Goal: Task Accomplishment & Management: Manage account settings

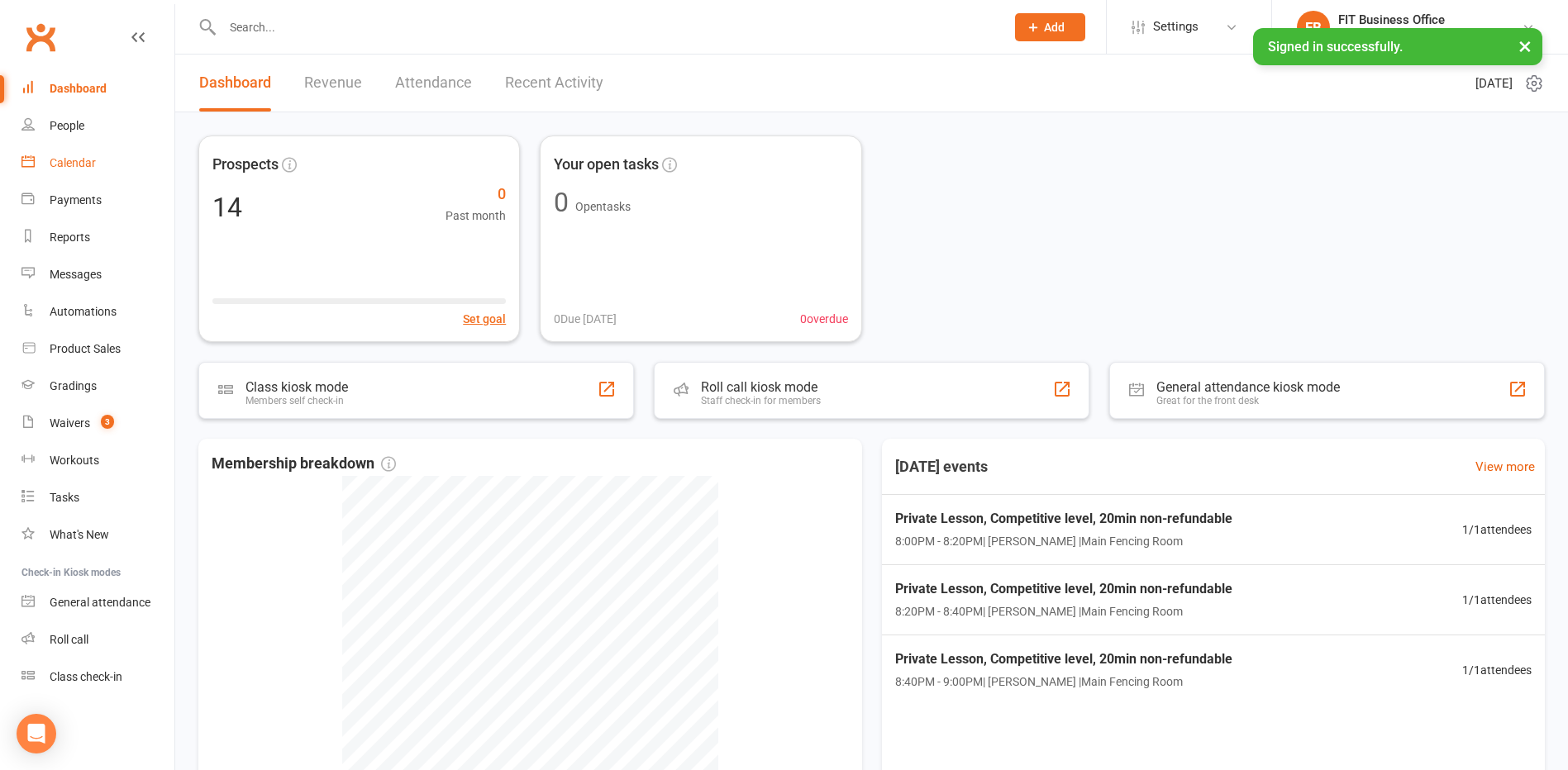
click at [90, 158] on div "Calendar" at bounding box center [73, 163] width 46 height 13
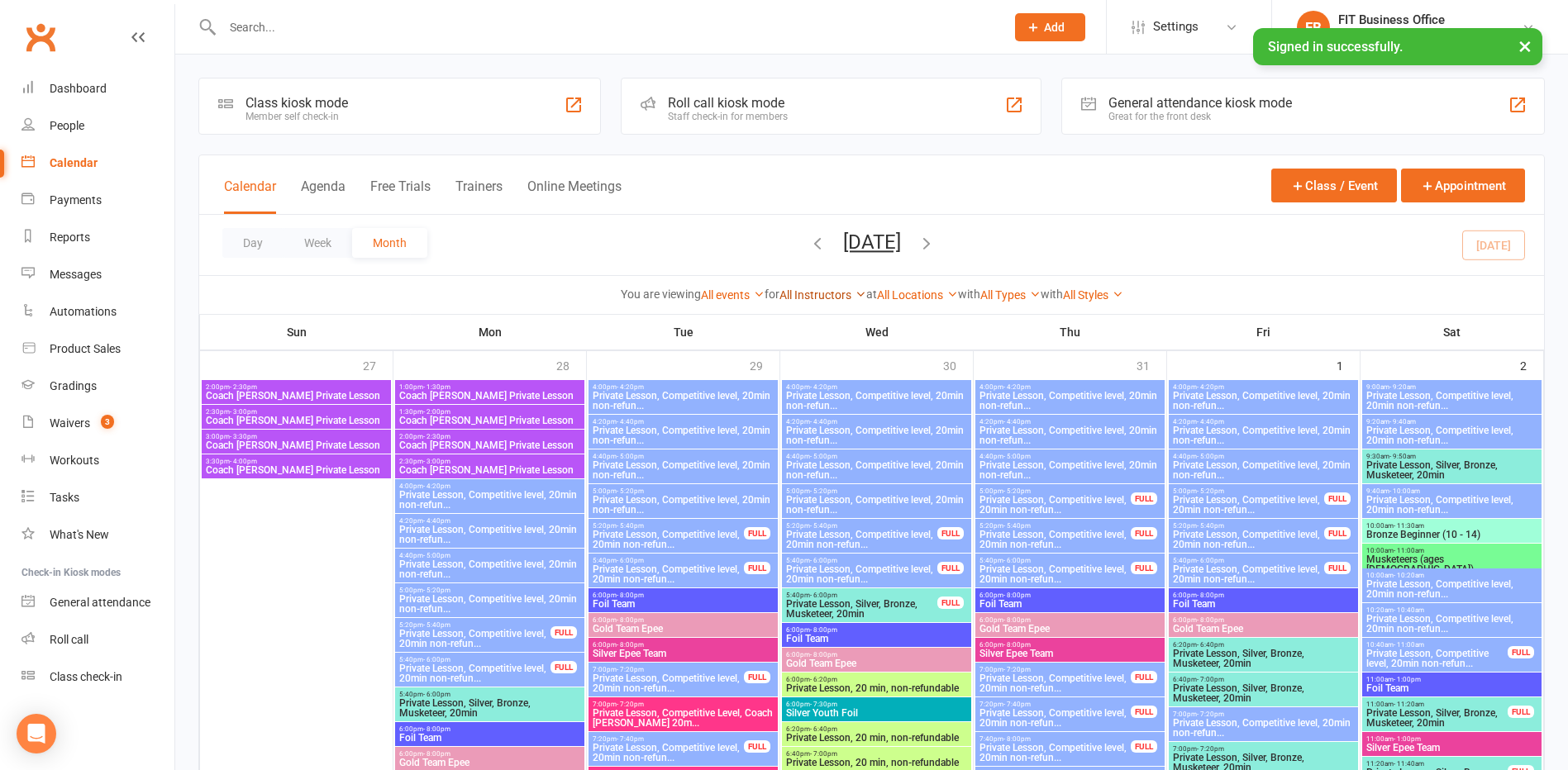
click at [815, 294] on link "All Instructors" at bounding box center [822, 295] width 87 height 13
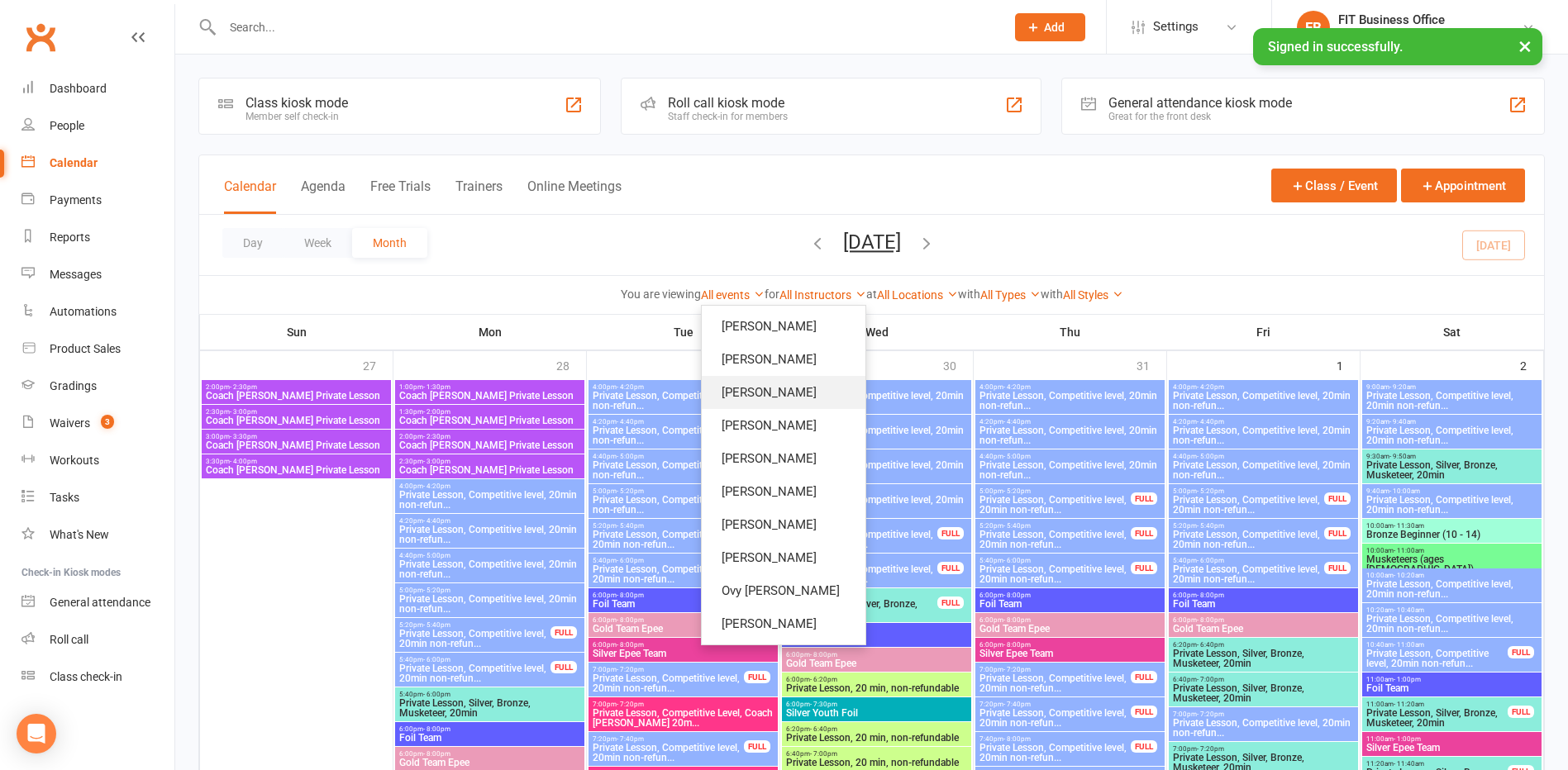
click at [781, 386] on link "[PERSON_NAME]" at bounding box center [783, 392] width 164 height 33
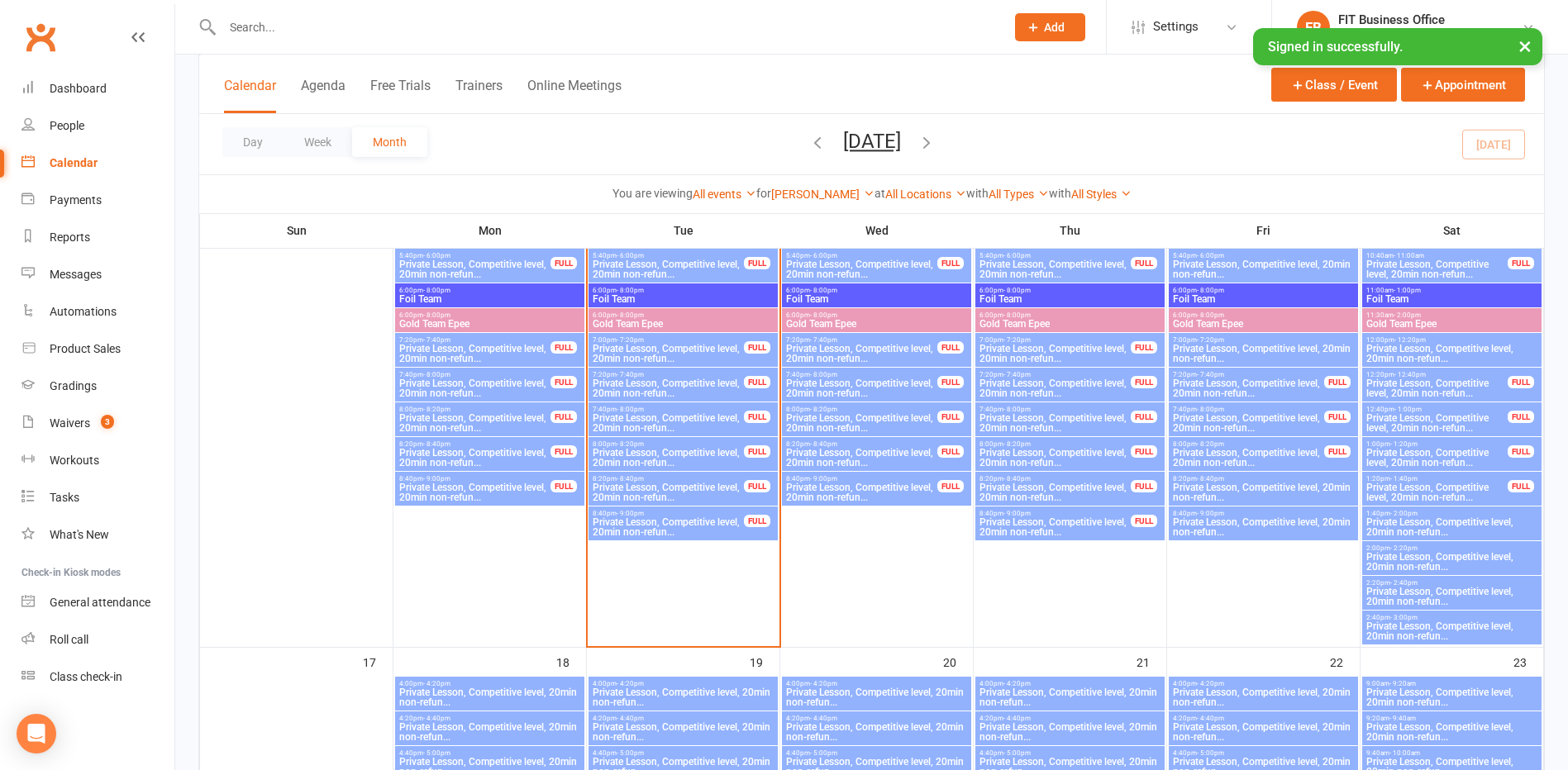
scroll to position [1570, 0]
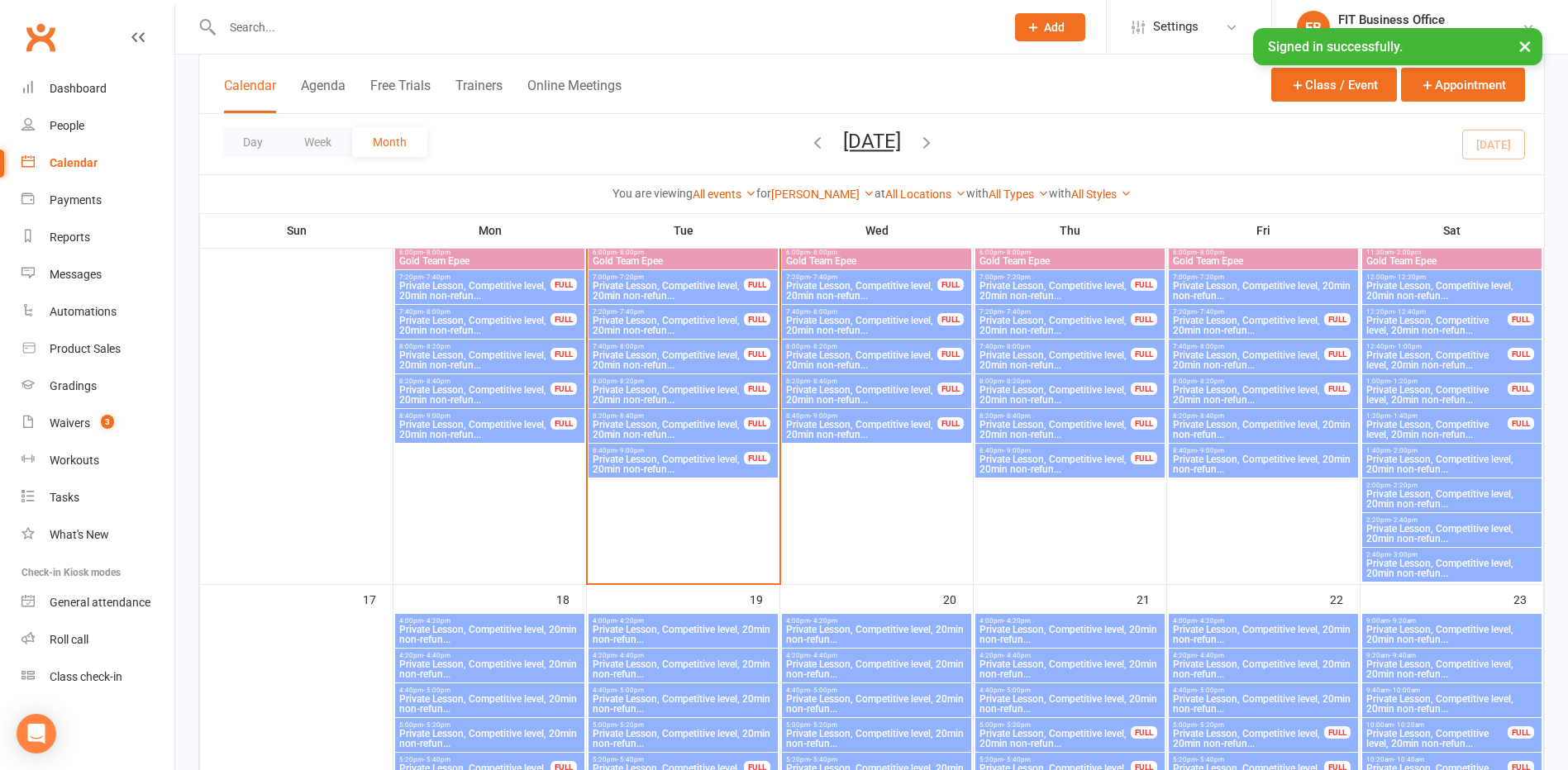
click at [719, 398] on span "Private Lesson, Competitive level, 20min non-refun..." at bounding box center [667, 395] width 153 height 20
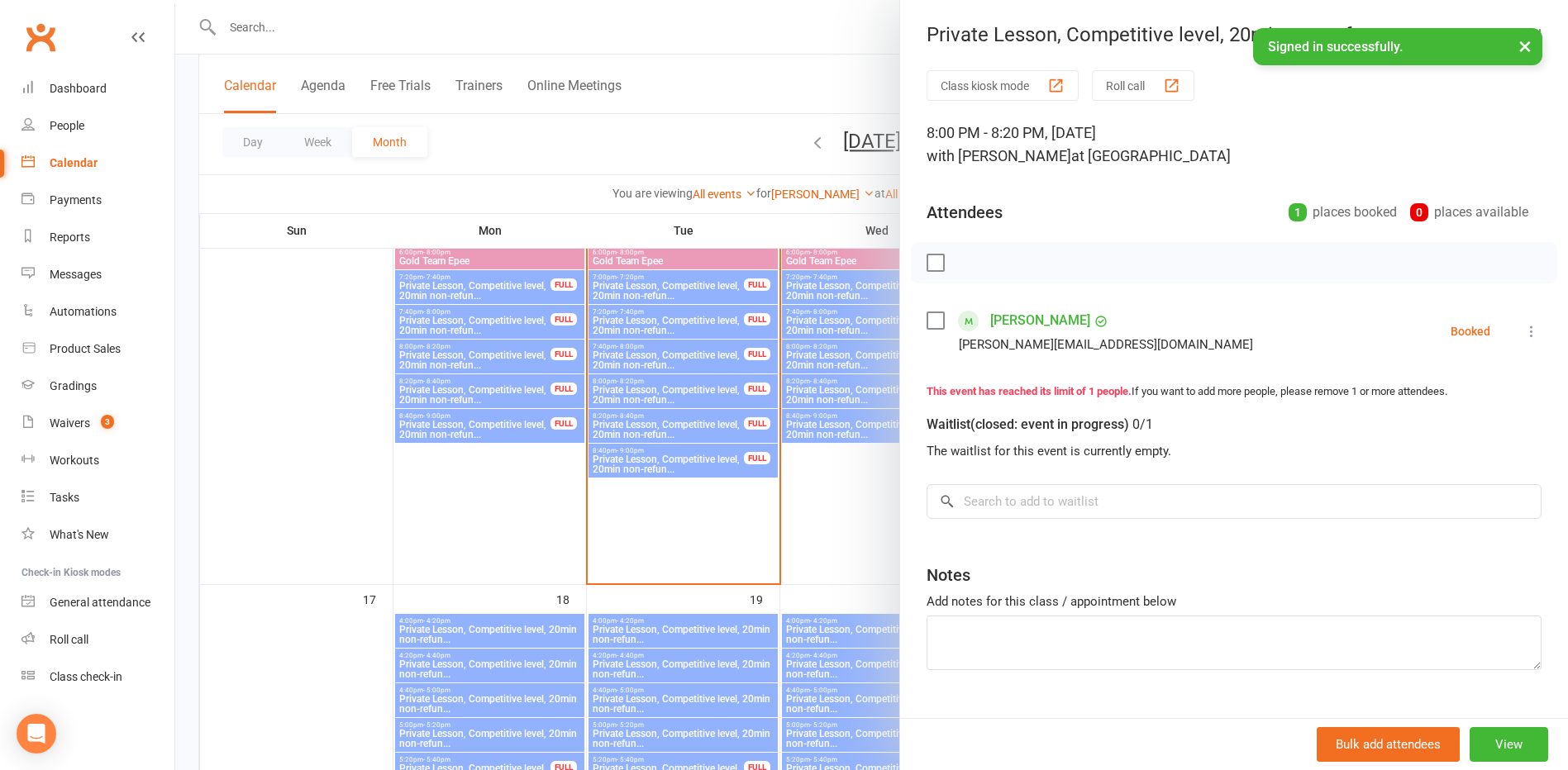
click at [1523, 327] on icon at bounding box center [1531, 331] width 17 height 17
click at [1405, 397] on link "Remove" at bounding box center [1444, 397] width 193 height 33
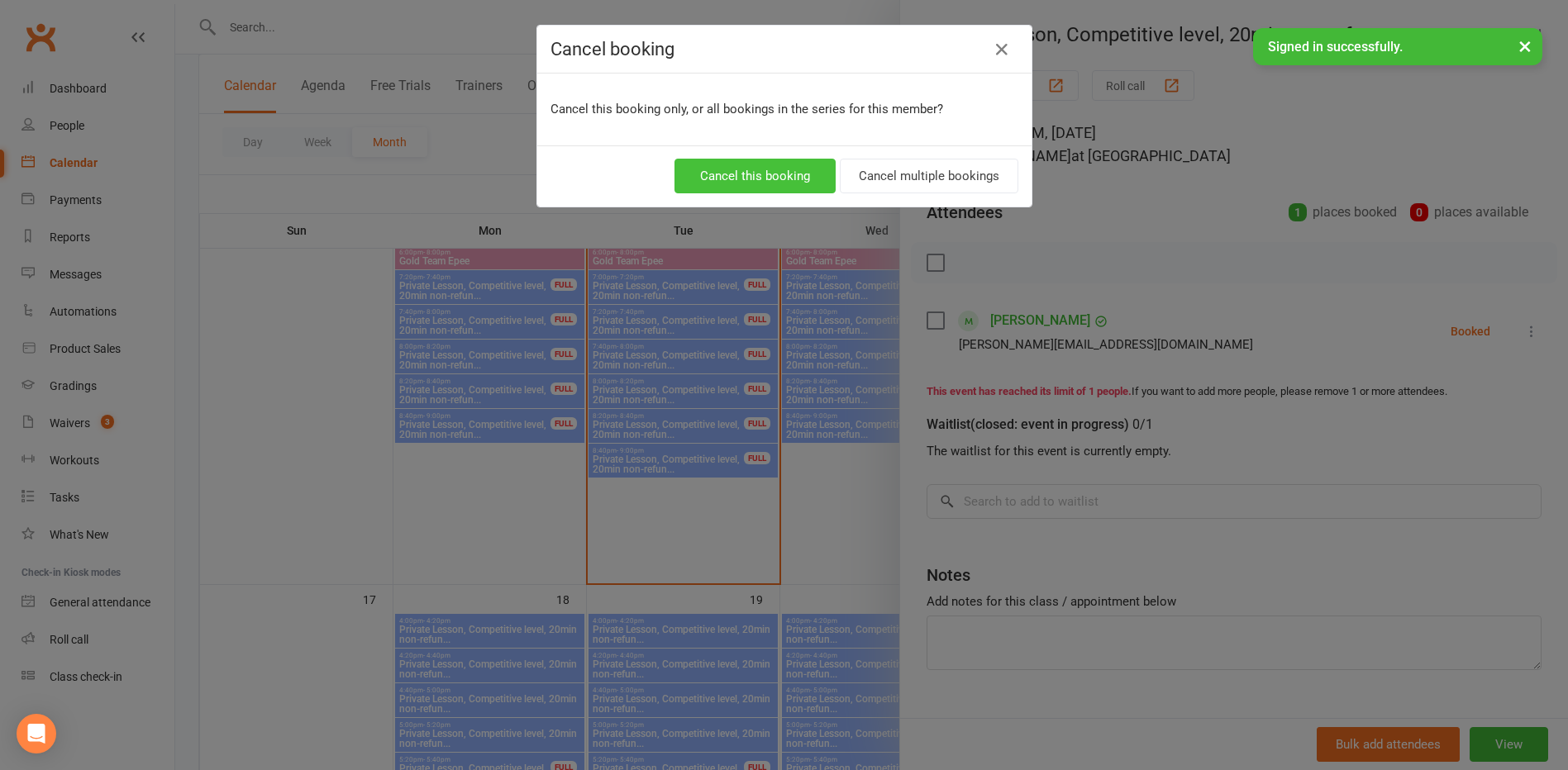
click at [779, 179] on button "Cancel this booking" at bounding box center [755, 176] width 161 height 35
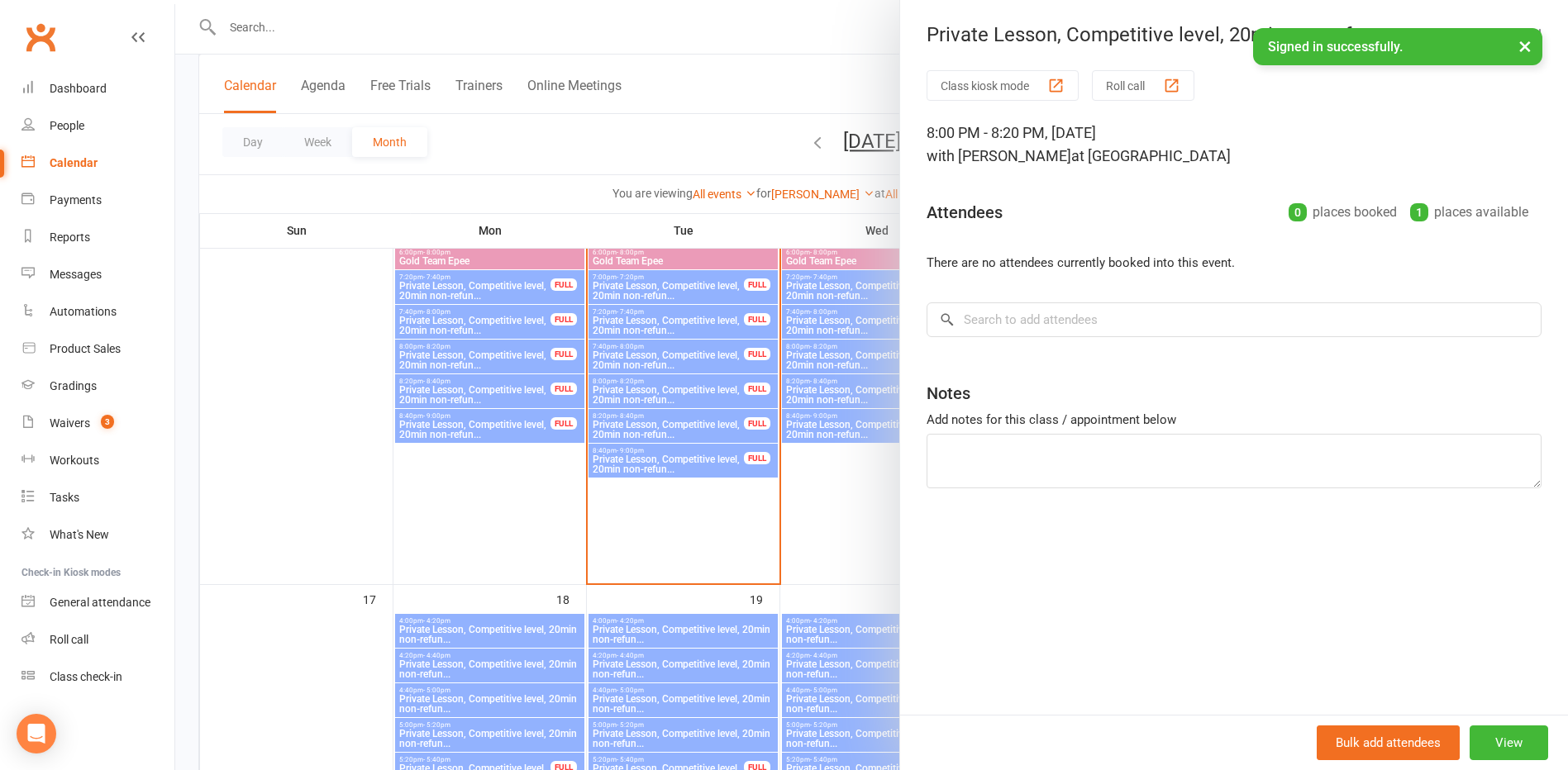
click at [705, 421] on div at bounding box center [871, 385] width 1393 height 770
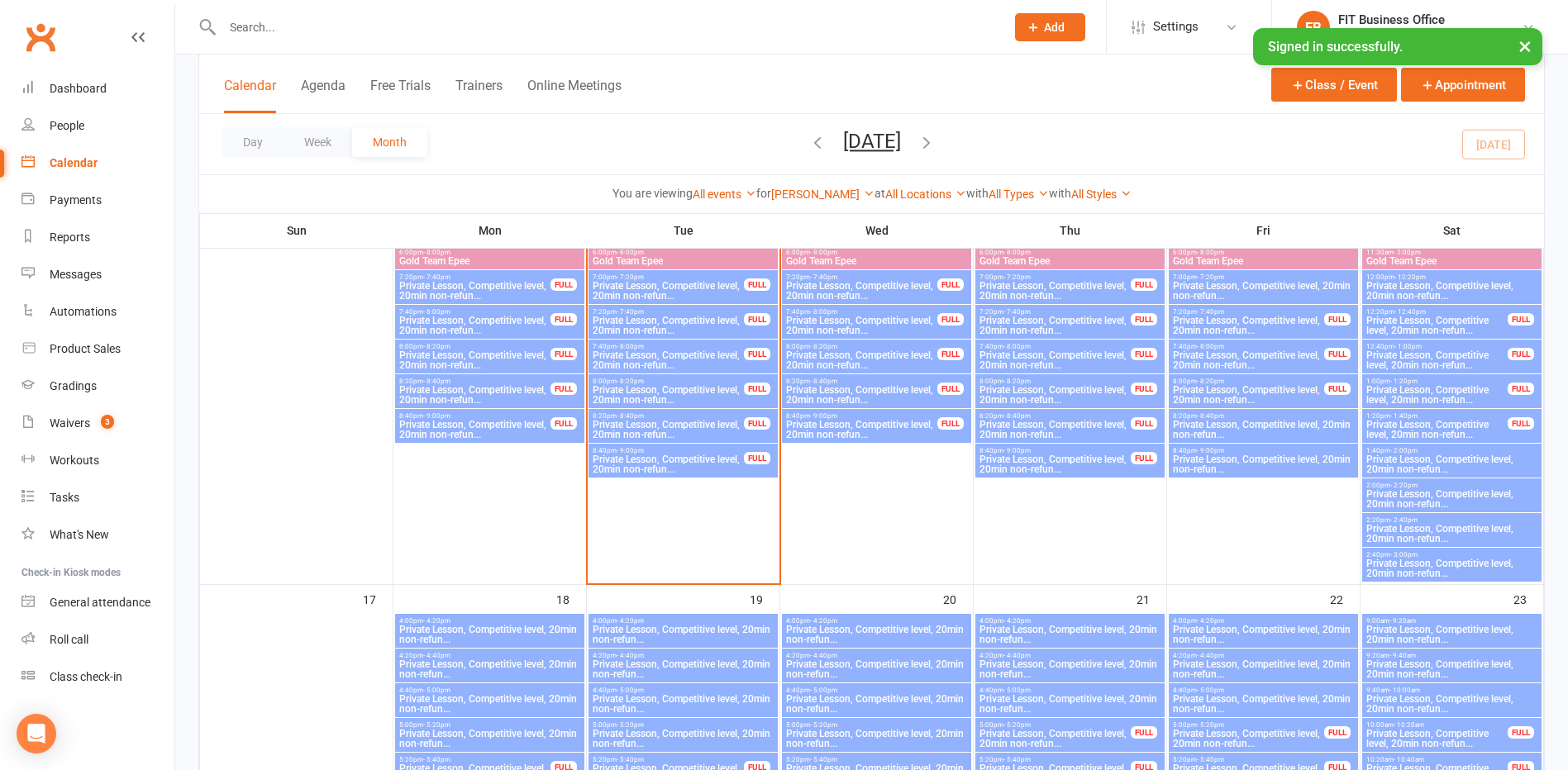
click at [705, 421] on span "Private Lesson, Competitive level, 20min non-refun..." at bounding box center [667, 430] width 153 height 20
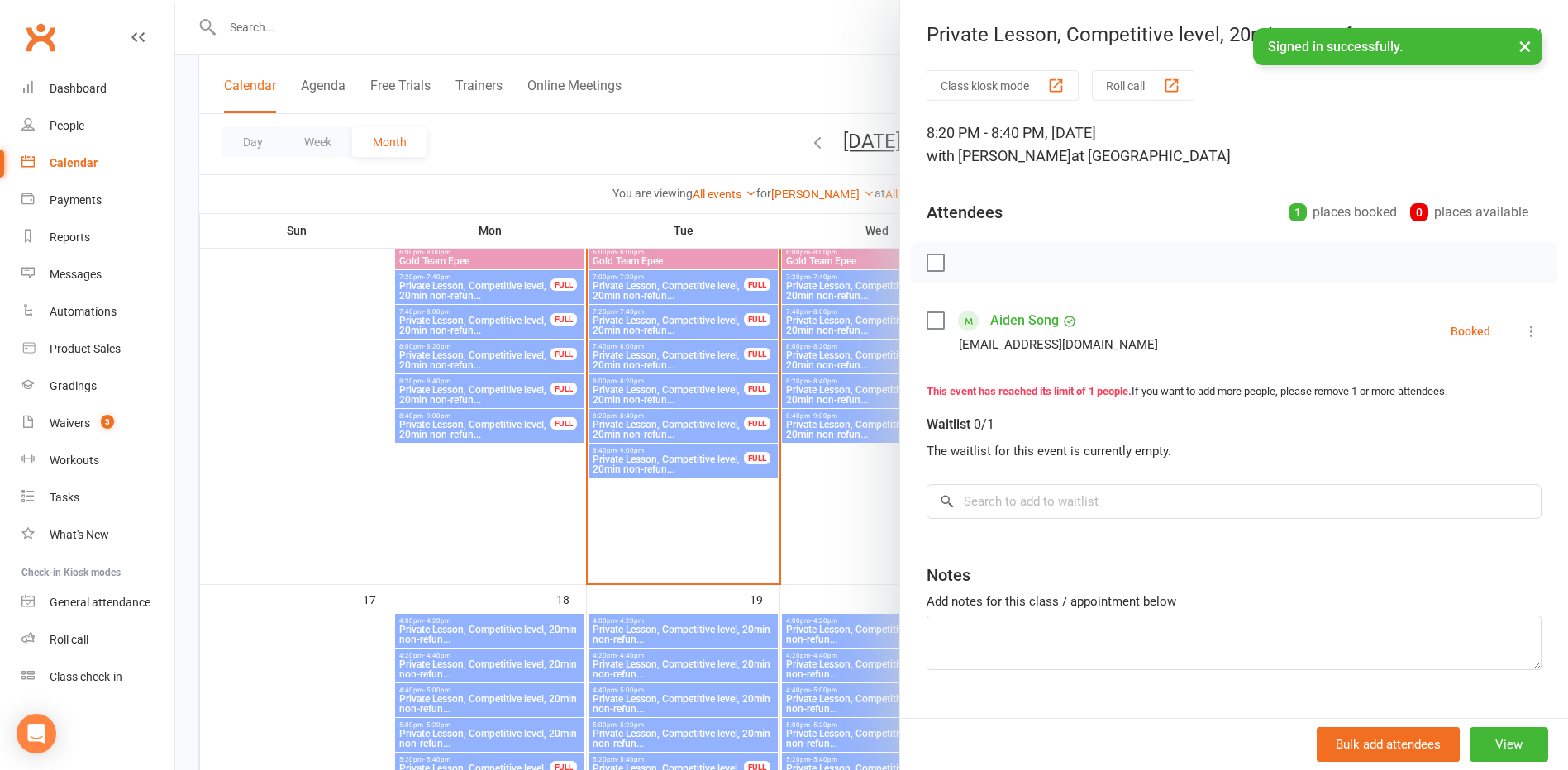
click at [1523, 330] on icon at bounding box center [1531, 331] width 17 height 17
click at [1396, 401] on link "Remove" at bounding box center [1444, 397] width 193 height 33
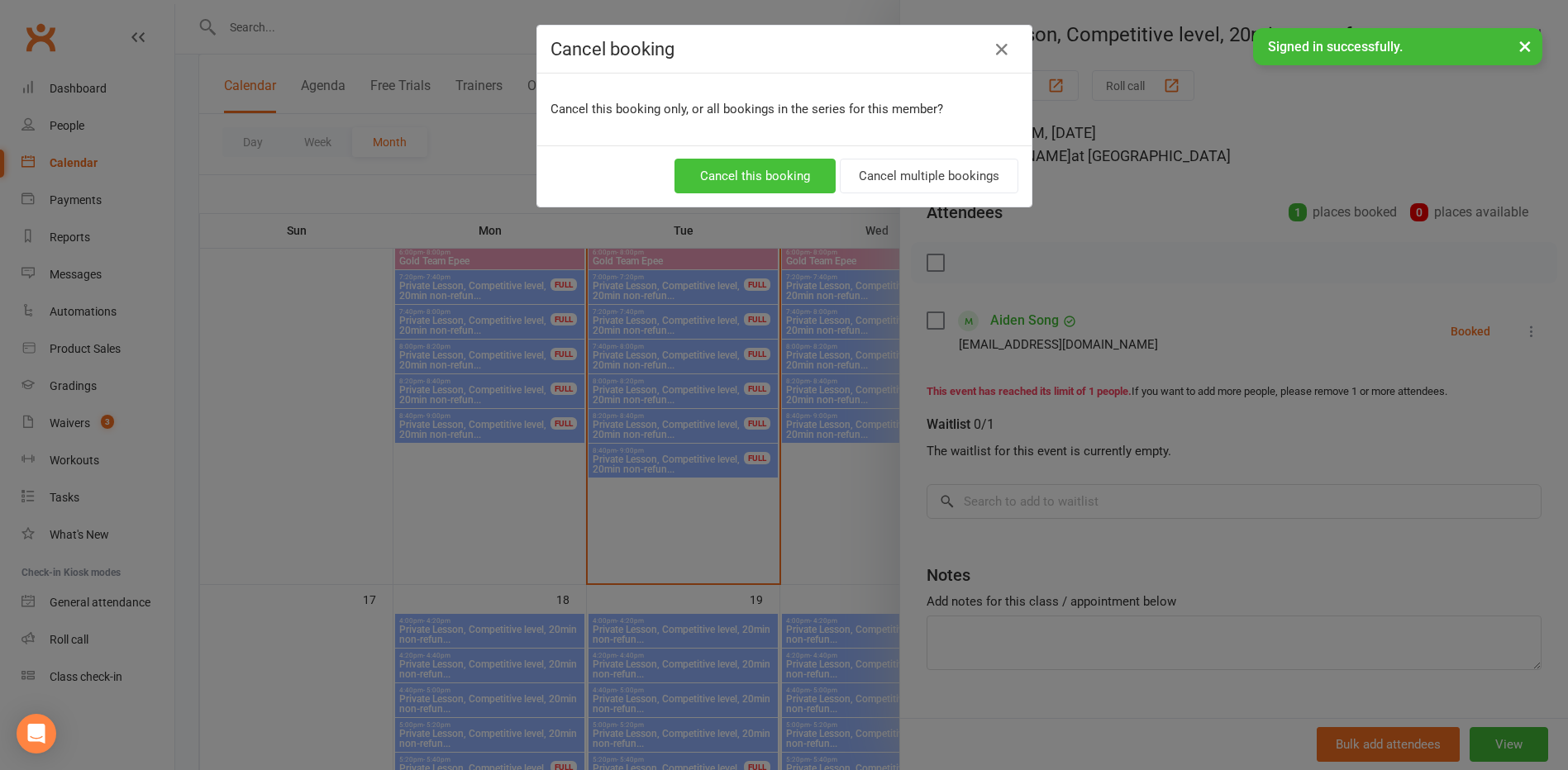
click at [743, 177] on button "Cancel this booking" at bounding box center [755, 176] width 161 height 35
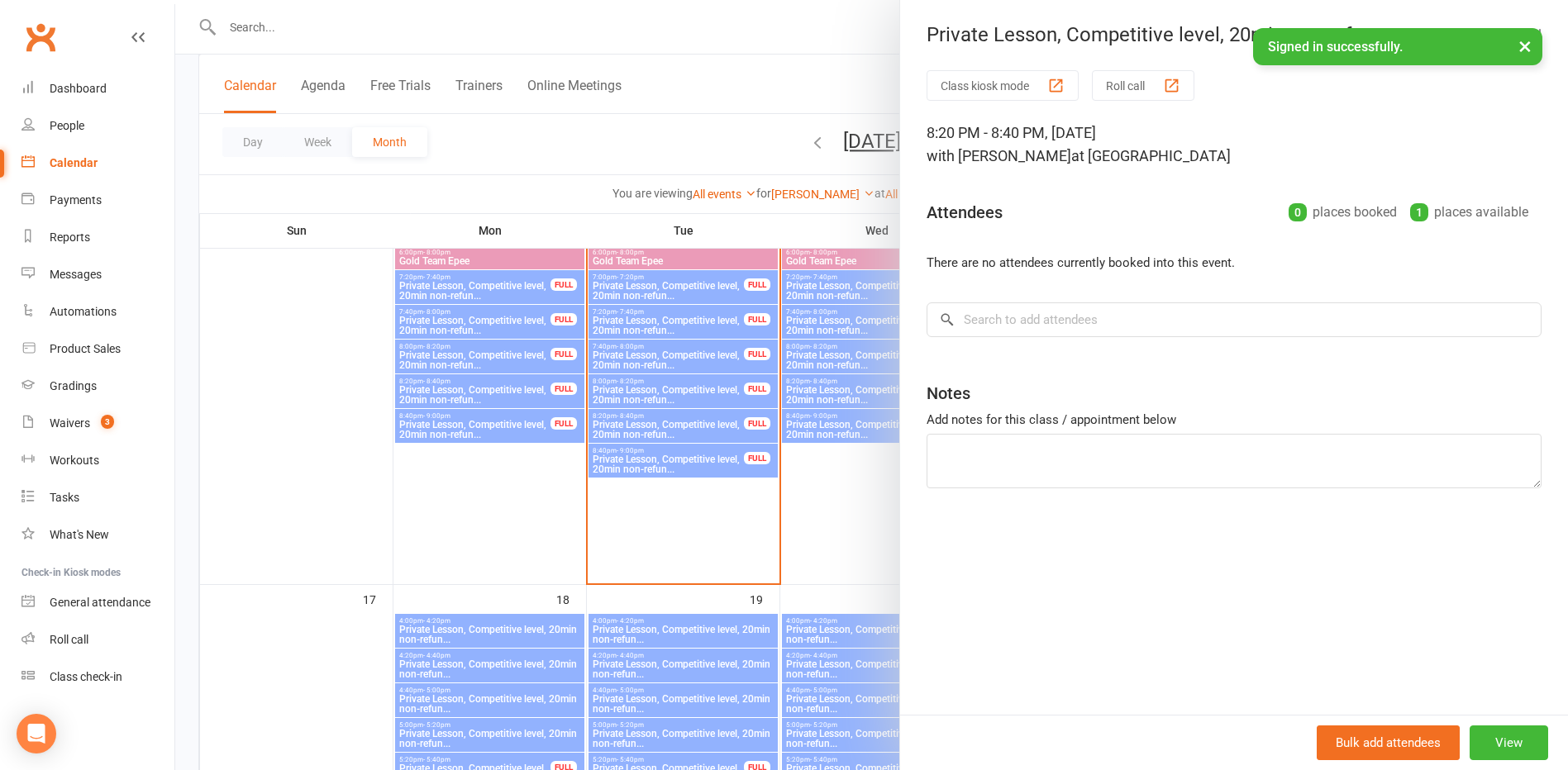
click at [729, 456] on div at bounding box center [871, 385] width 1393 height 770
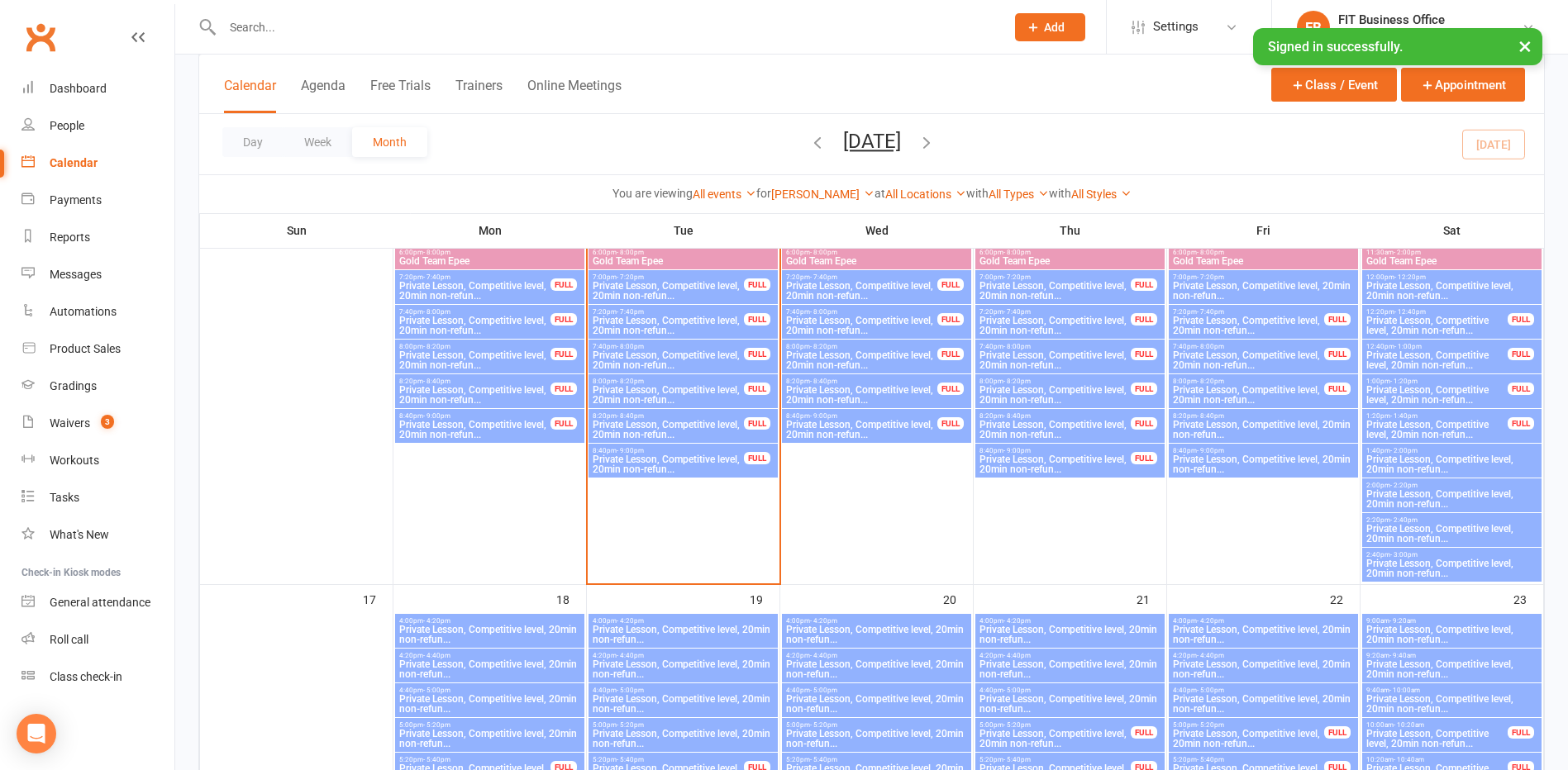
click at [715, 457] on span "Private Lesson, Competitive level, 20min non-refun..." at bounding box center [667, 465] width 153 height 20
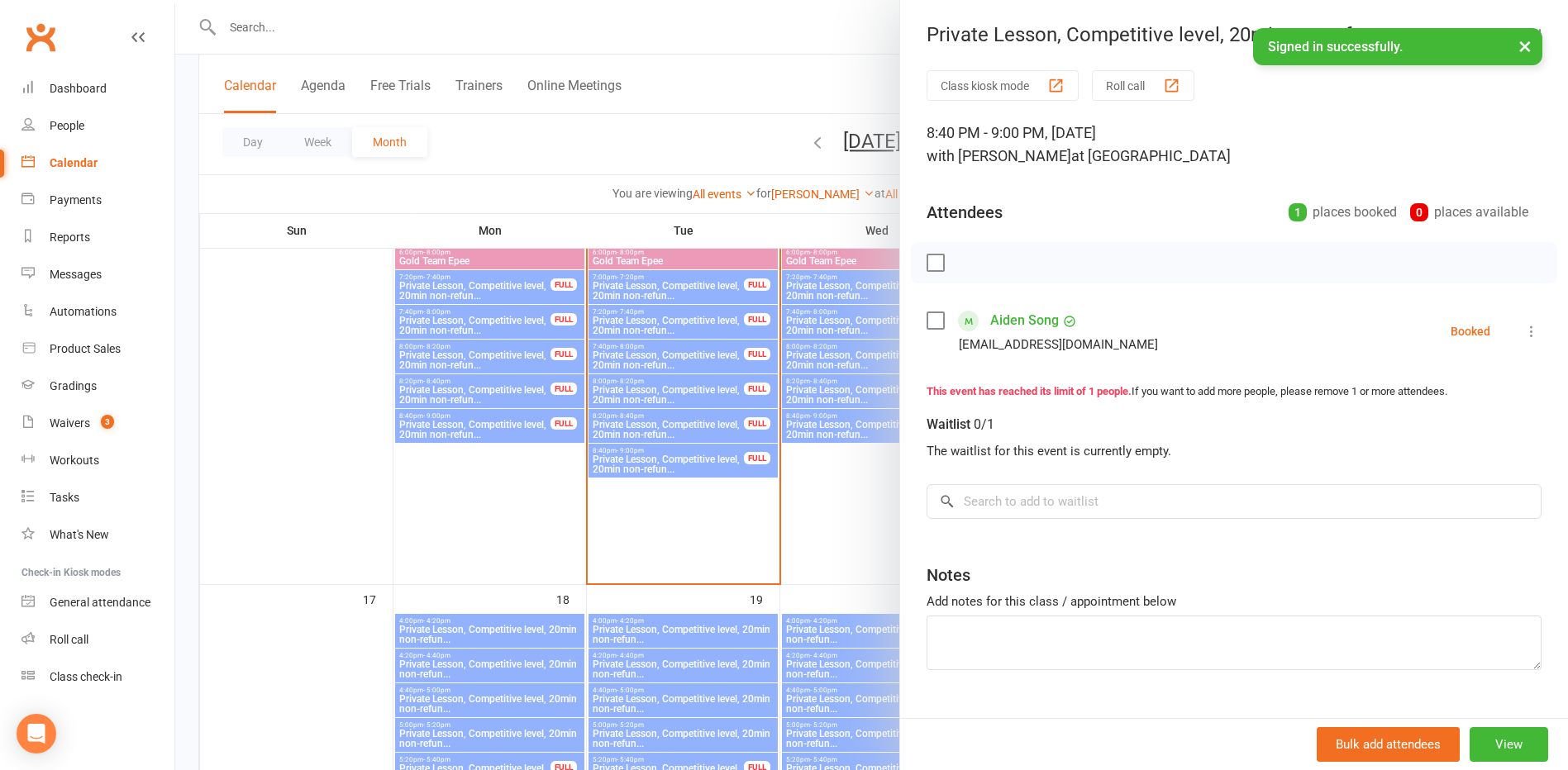
click at [1523, 328] on icon at bounding box center [1531, 331] width 17 height 17
click at [1402, 403] on link "Remove" at bounding box center [1444, 397] width 193 height 33
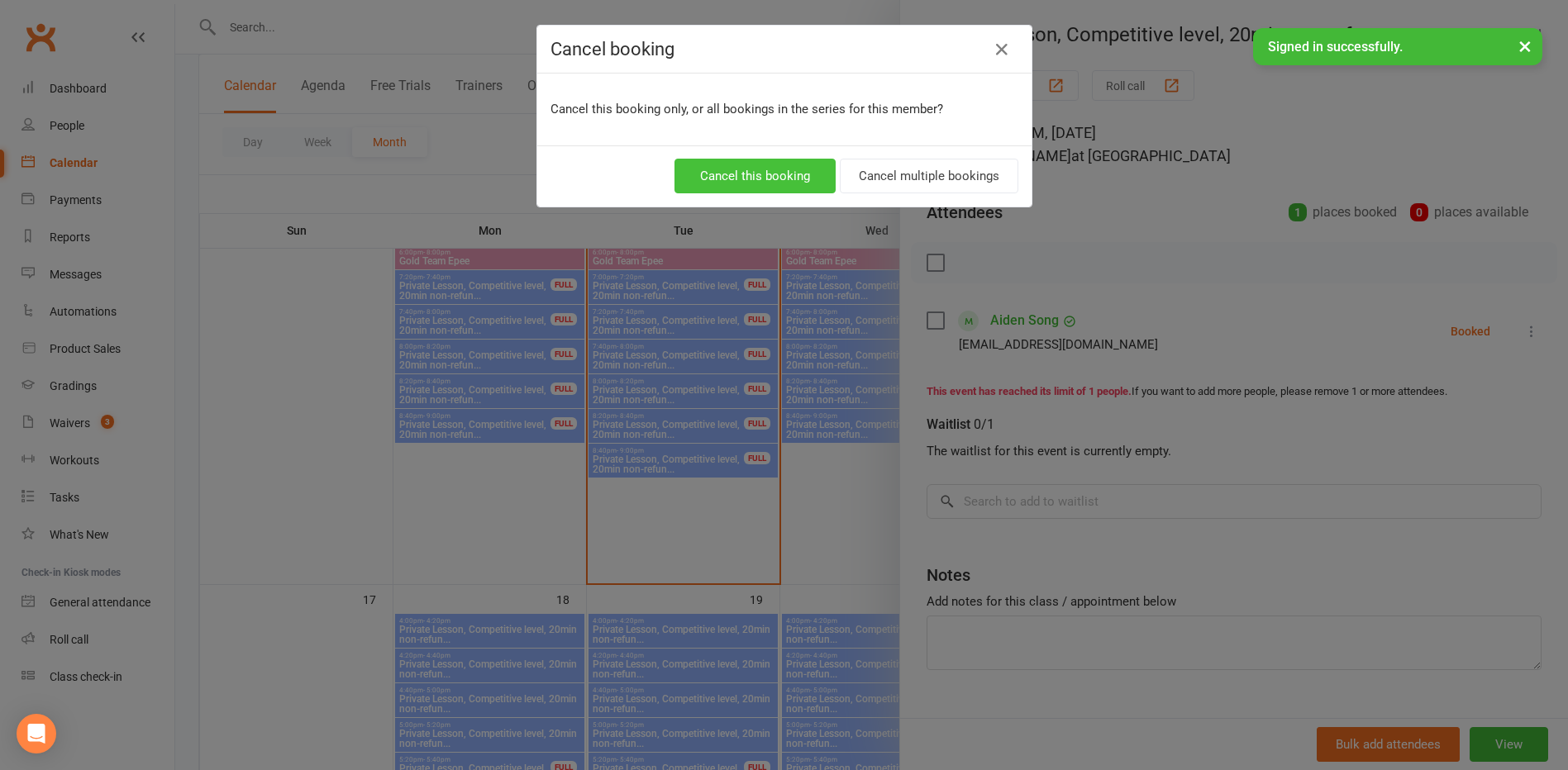
click at [768, 177] on button "Cancel this booking" at bounding box center [755, 176] width 161 height 35
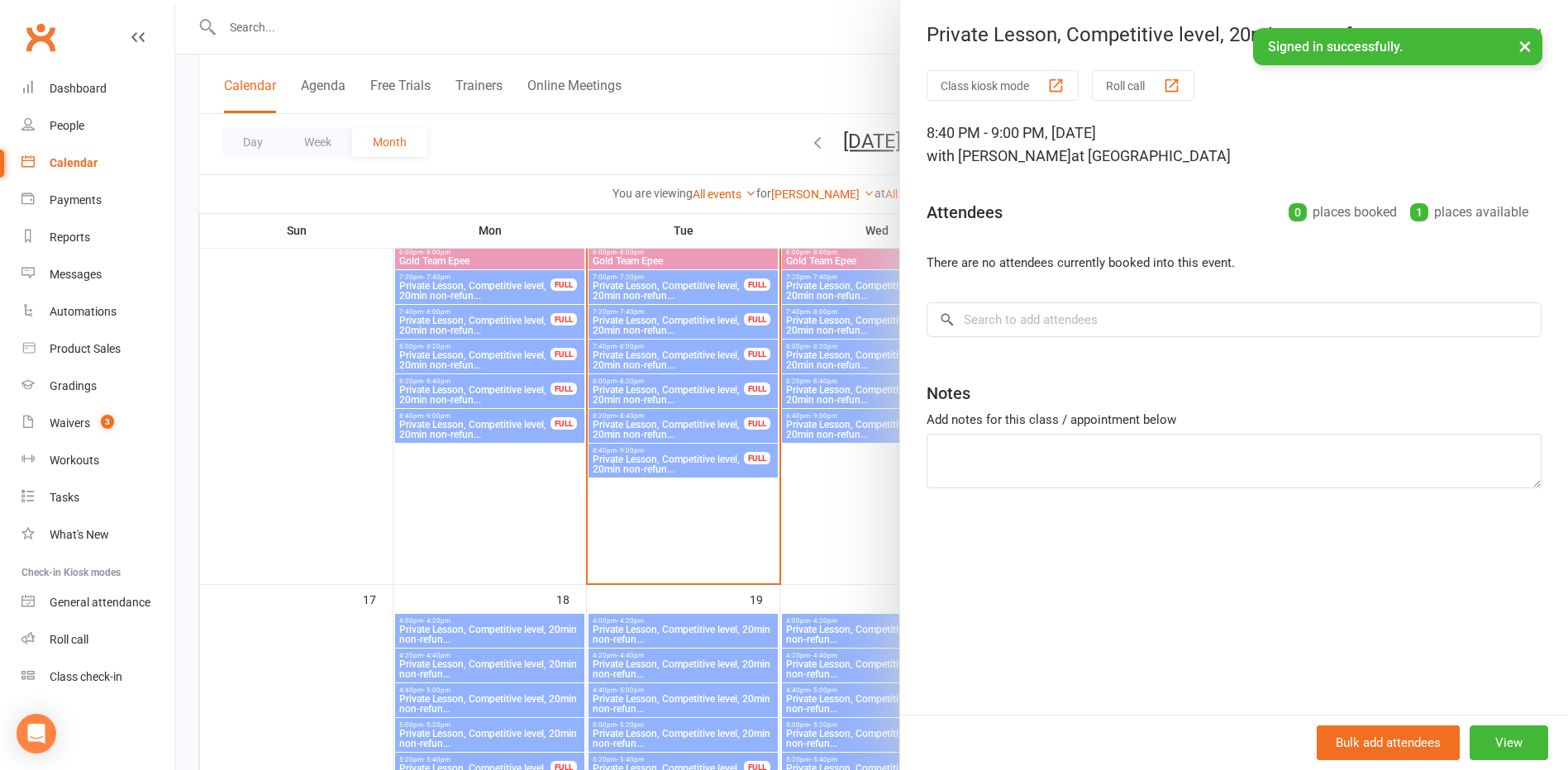
click at [779, 75] on div at bounding box center [871, 385] width 1393 height 770
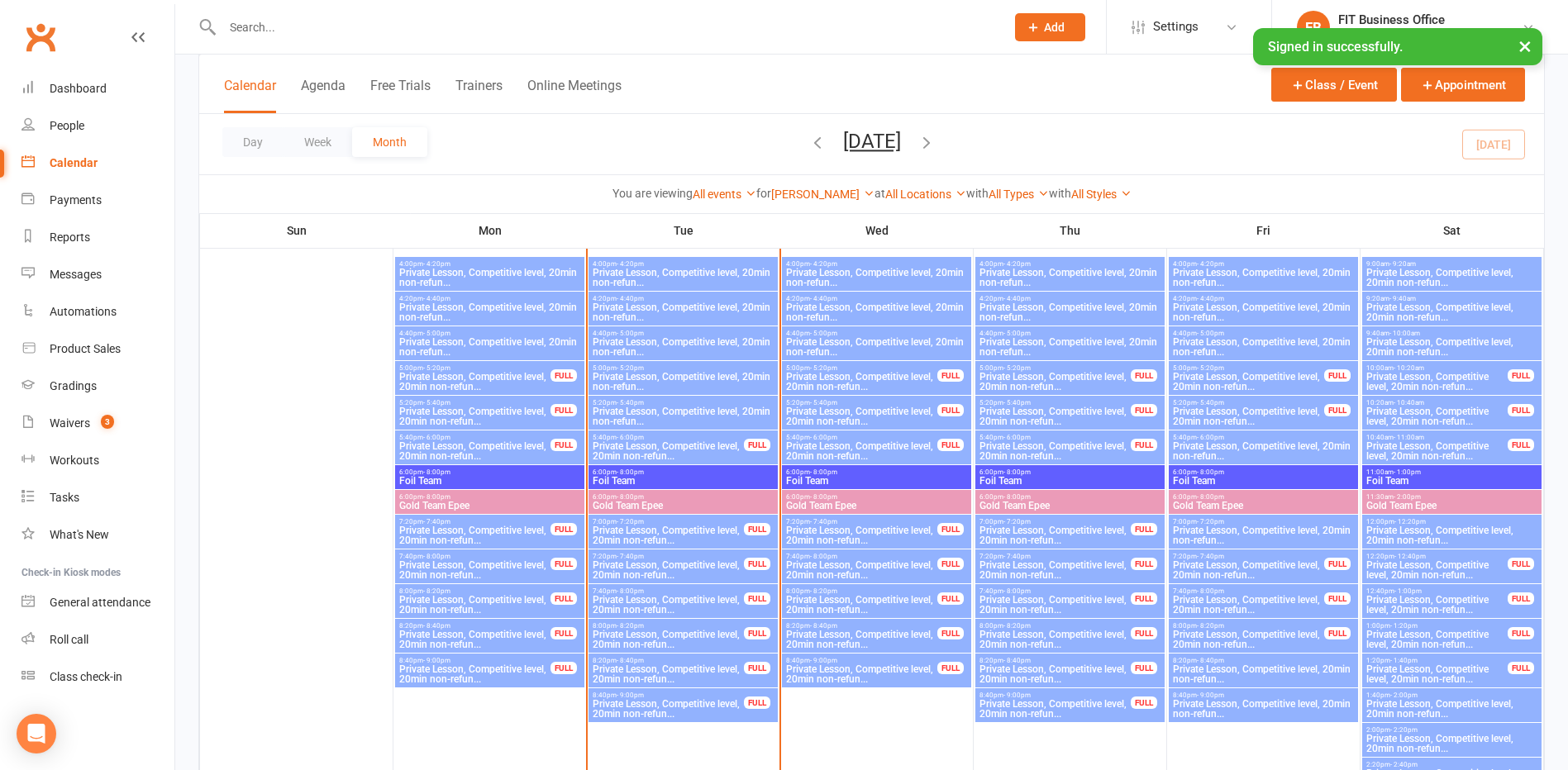
scroll to position [1322, 0]
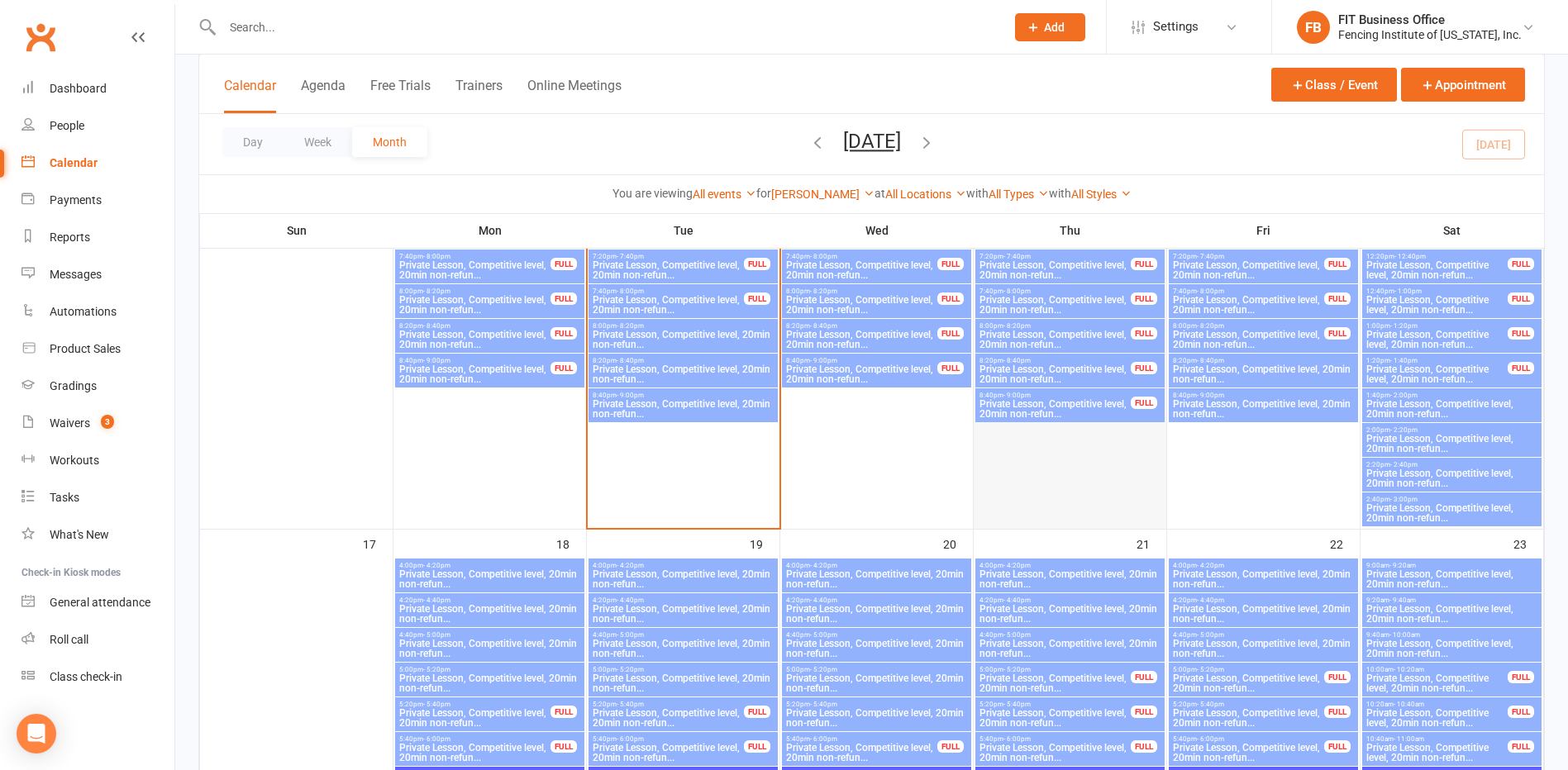
scroll to position [1653, 0]
